Goal: Navigation & Orientation: Find specific page/section

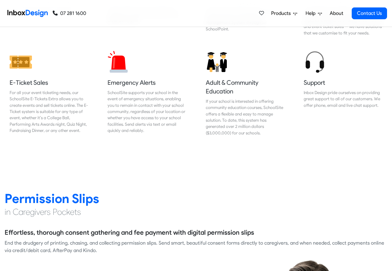
scroll to position [707, 0]
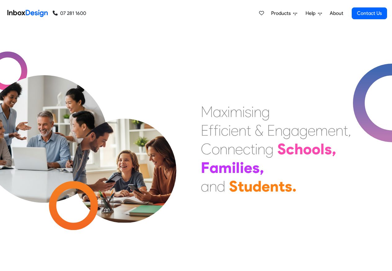
click at [340, 13] on link "About" at bounding box center [336, 13] width 17 height 12
